Goal: Find specific page/section

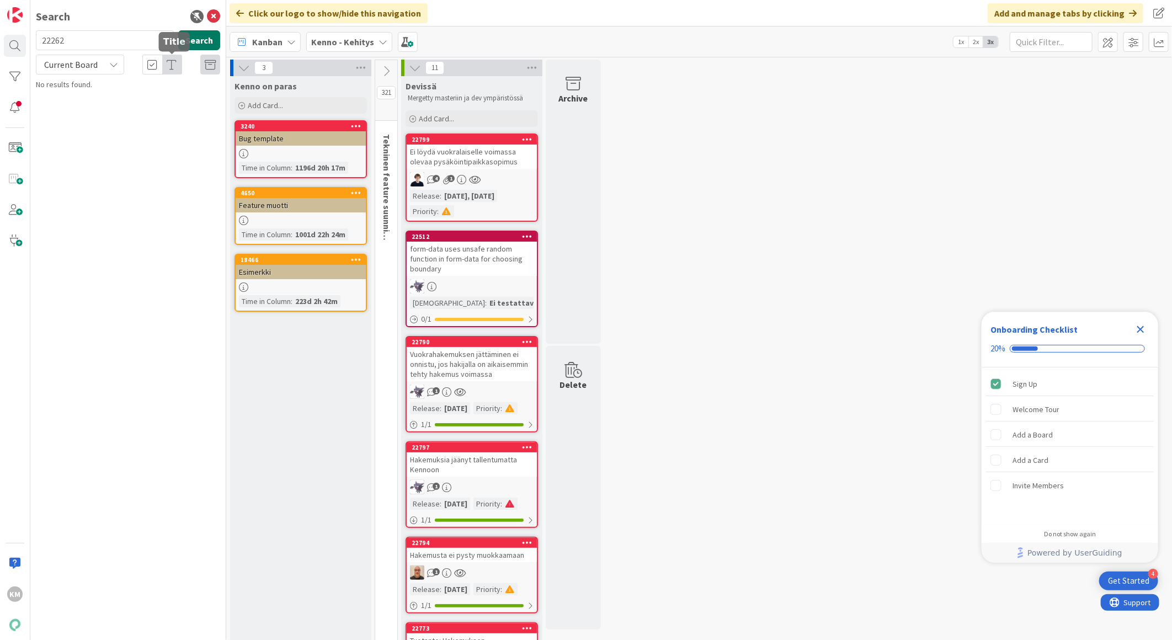
type input "22262"
click at [191, 41] on button "Search" at bounding box center [199, 40] width 42 height 20
click at [111, 58] on div "Current Board" at bounding box center [80, 65] width 88 height 20
click at [63, 110] on span "All Boards" at bounding box center [99, 110] width 115 height 17
click at [152, 108] on span "Lista toimittajan tilauksista vasteaikoja varten (+PowerBI asetuksen kysymys)" at bounding box center [128, 103] width 154 height 22
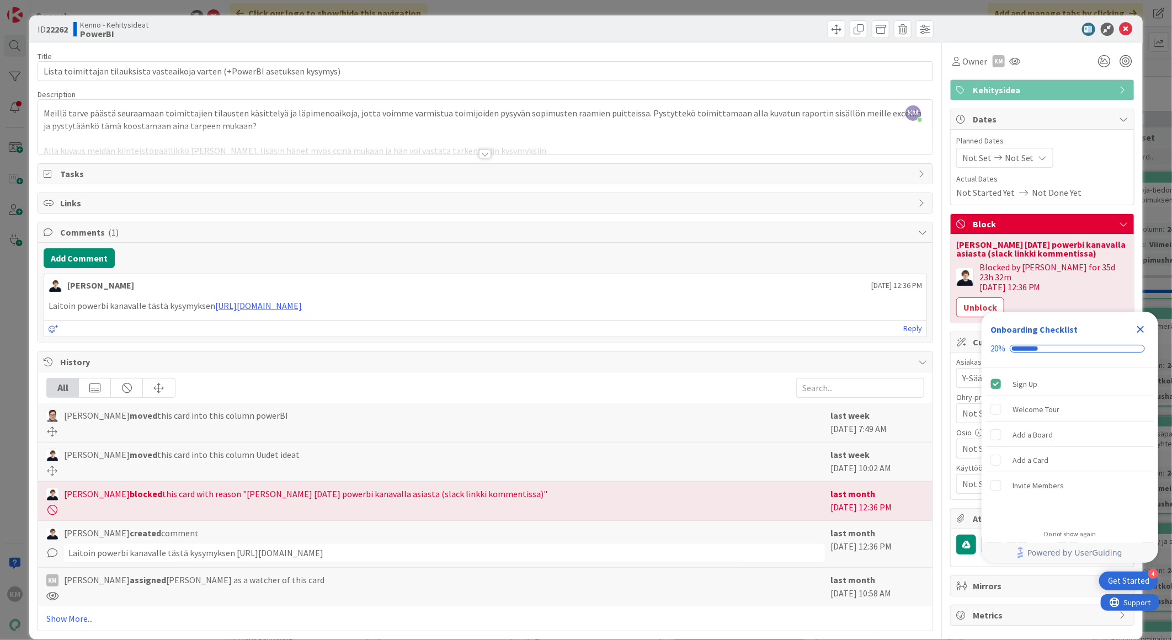
click at [479, 153] on div at bounding box center [485, 154] width 12 height 9
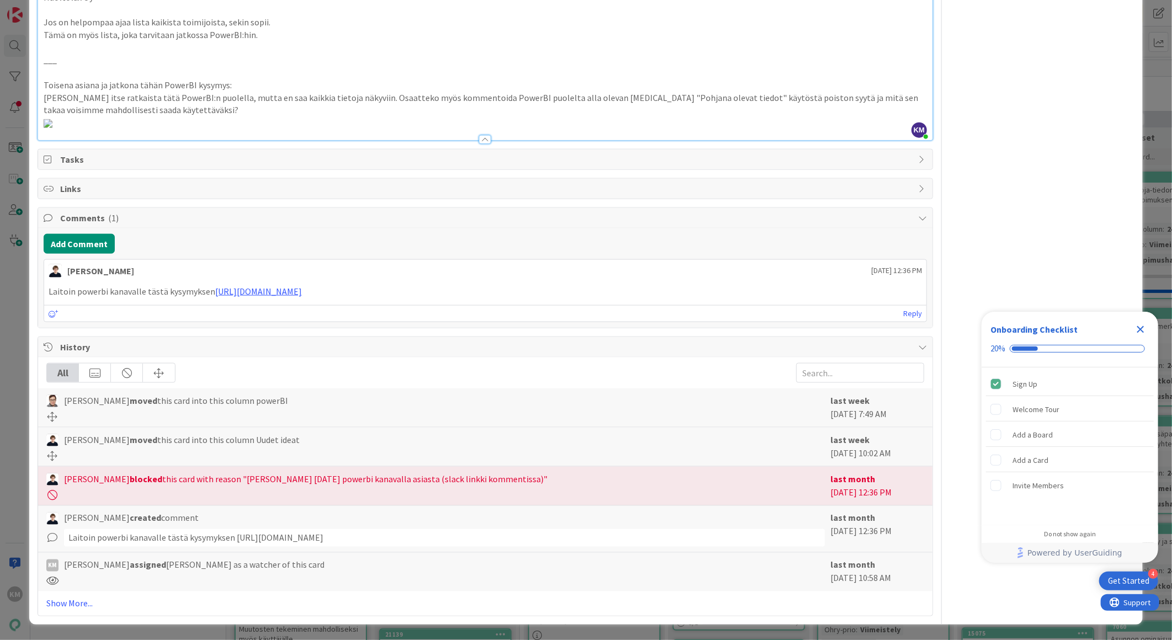
scroll to position [1058, 0]
click at [88, 603] on link "Show More..." at bounding box center [485, 603] width 878 height 13
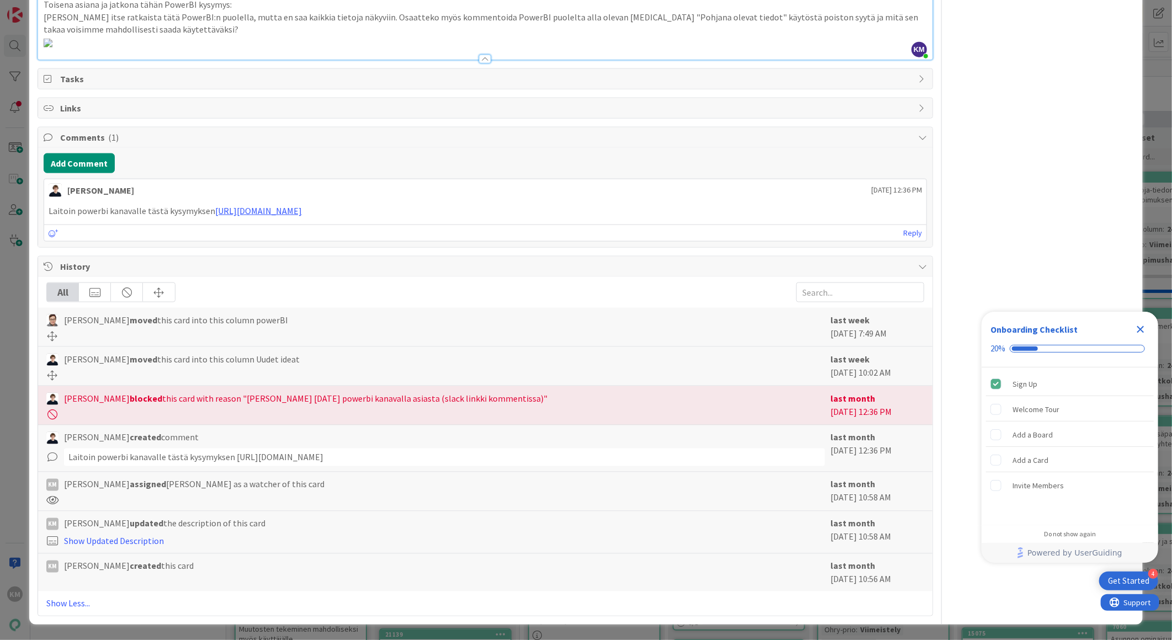
scroll to position [1139, 0]
click at [302, 212] on link "[URL][DOMAIN_NAME]" at bounding box center [258, 210] width 87 height 11
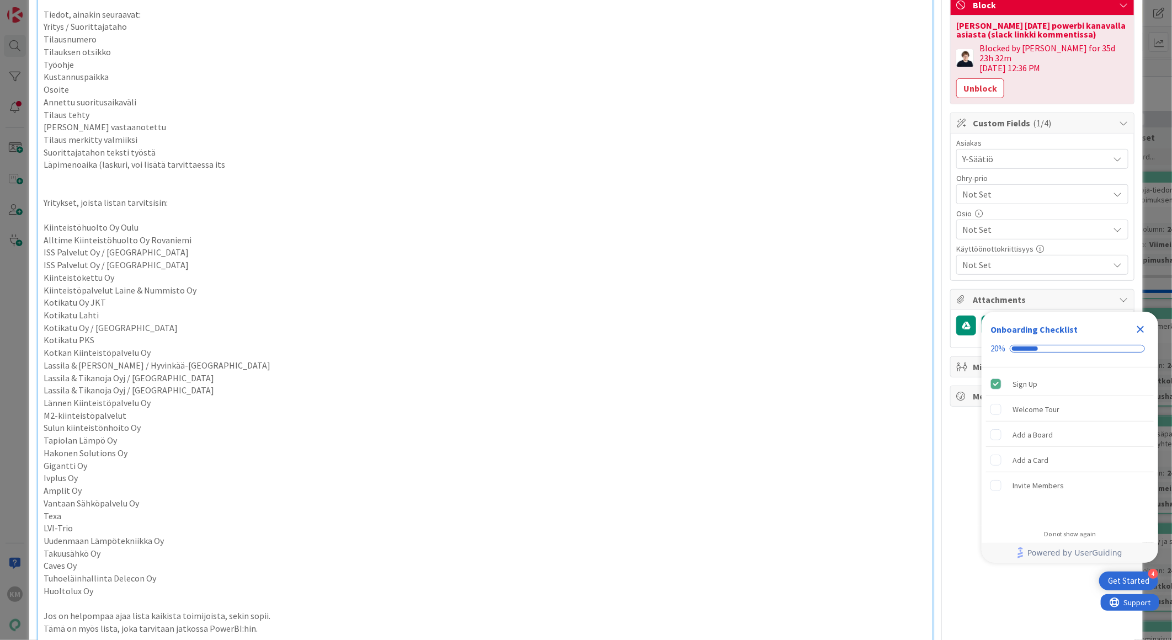
scroll to position [0, 0]
